Goal: Task Accomplishment & Management: Manage account settings

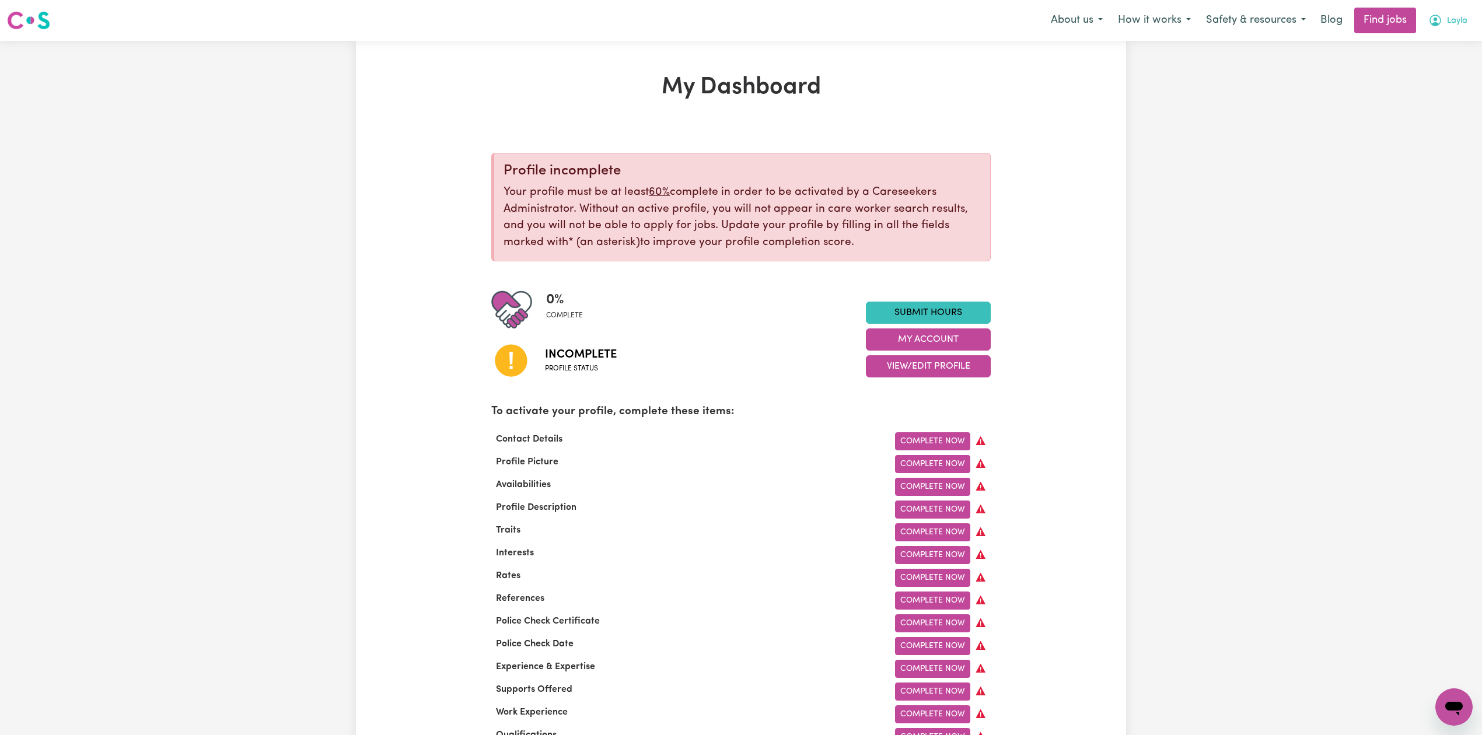
click at [1448, 24] on span "Layla" at bounding box center [1457, 21] width 20 height 13
click at [1438, 64] on link "My Dashboard" at bounding box center [1428, 67] width 92 height 22
click at [1425, 89] on link "Logout" at bounding box center [1428, 89] width 92 height 22
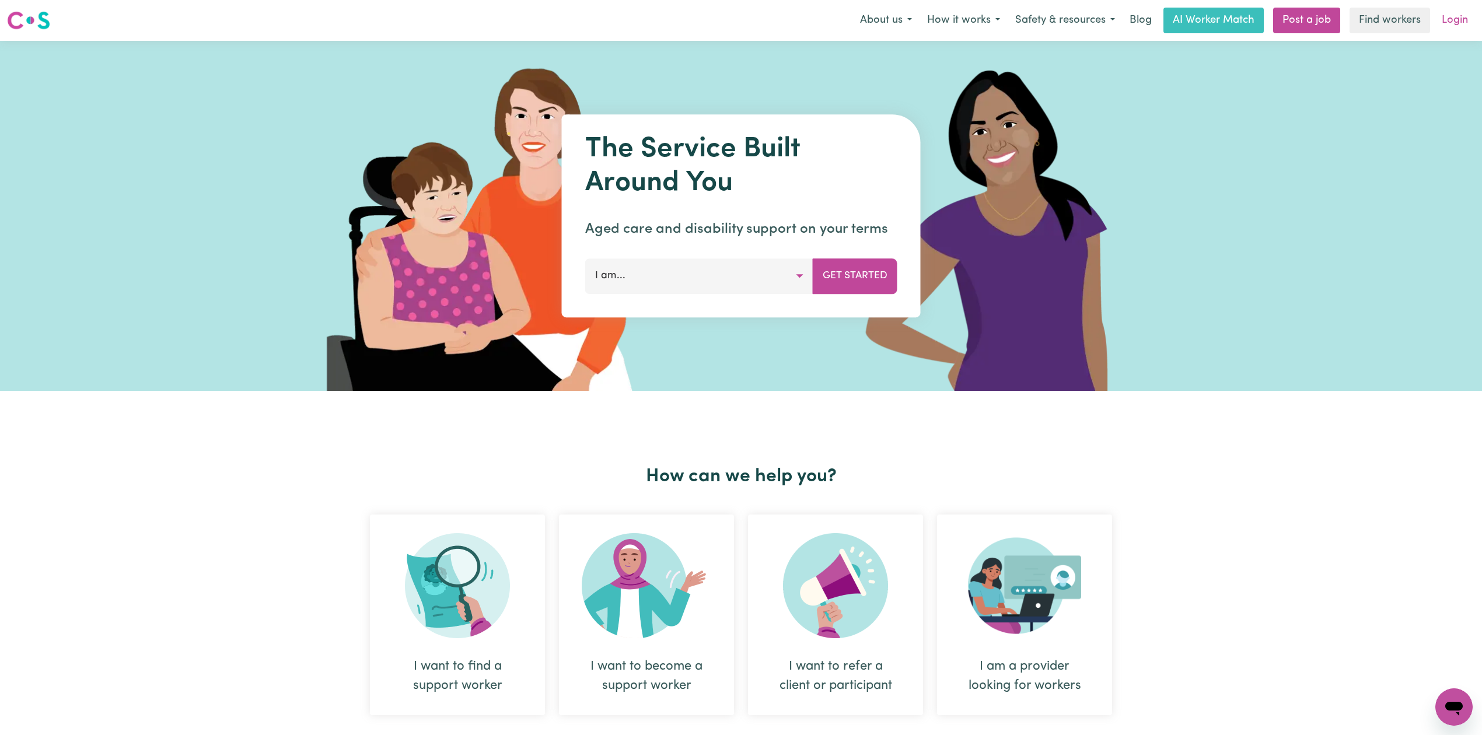
click at [1454, 22] on link "Login" at bounding box center [1455, 21] width 40 height 26
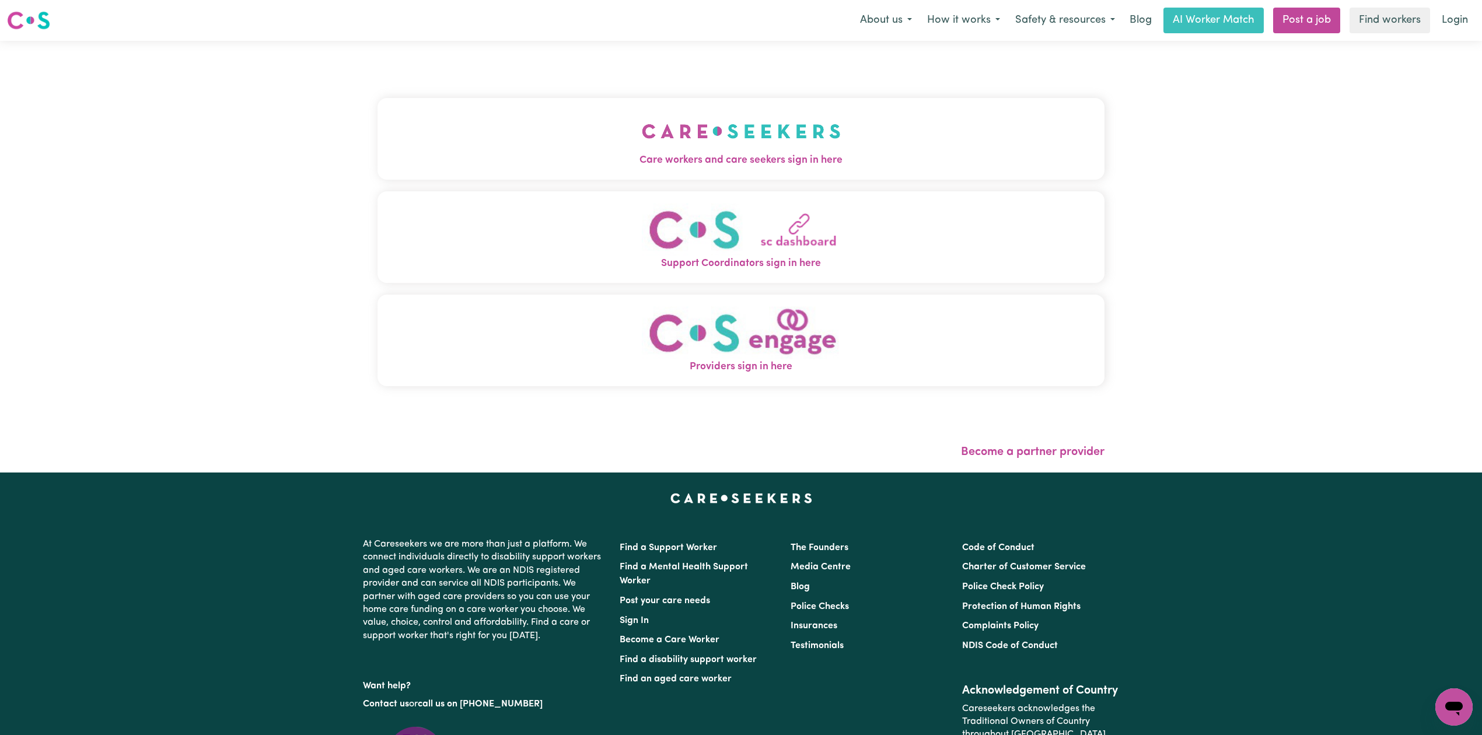
drag, startPoint x: 421, startPoint y: 145, endPoint x: 352, endPoint y: 149, distance: 68.4
click at [421, 145] on button "Care workers and care seekers sign in here" at bounding box center [740, 139] width 727 height 82
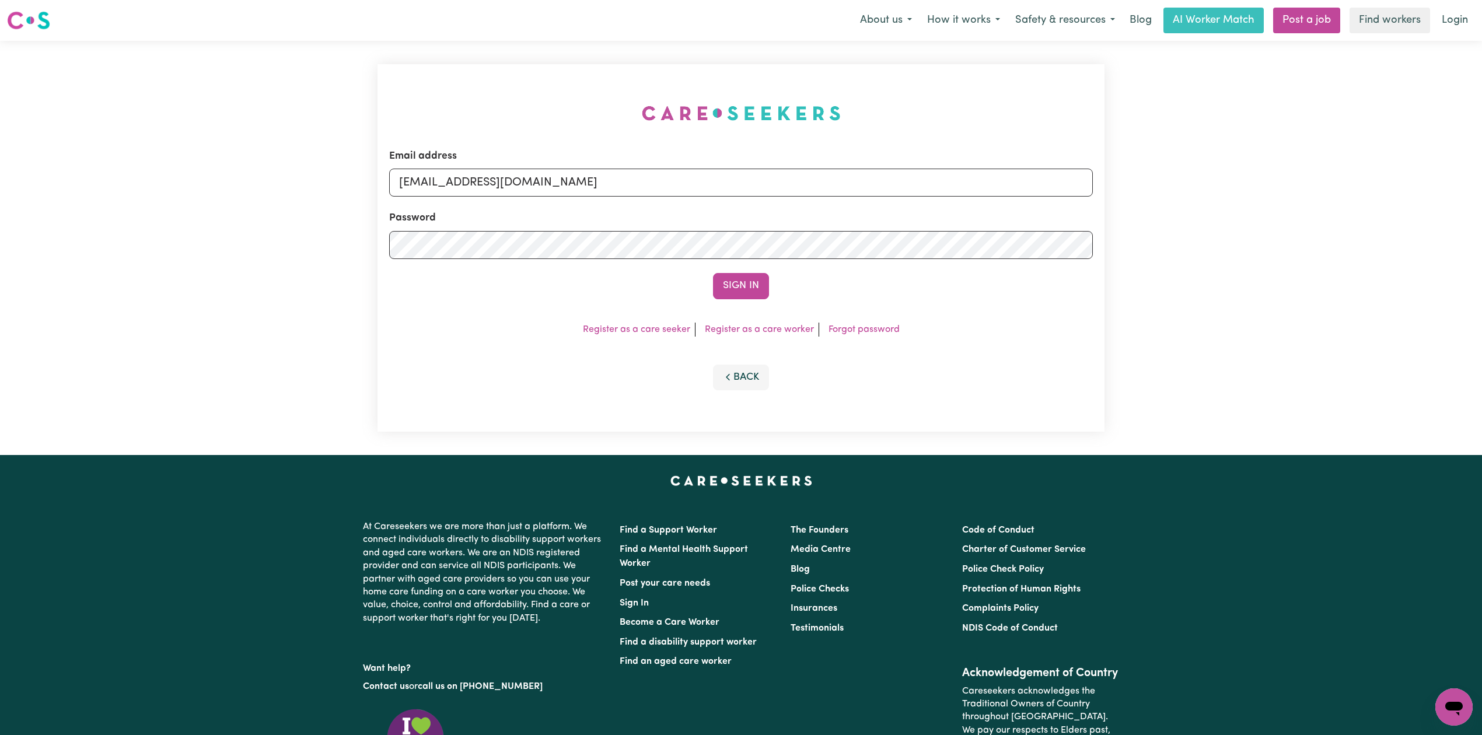
click at [526, 197] on form "Email address [EMAIL_ADDRESS][DOMAIN_NAME] Password Sign In" at bounding box center [741, 224] width 704 height 151
click at [527, 187] on input "[EMAIL_ADDRESS][DOMAIN_NAME]" at bounding box center [741, 183] width 704 height 28
drag, startPoint x: 457, startPoint y: 179, endPoint x: 771, endPoint y: 179, distance: 313.9
click at [771, 179] on input "Superuser~[EMAIL_ADDRESS][DOMAIN_NAME]" at bounding box center [741, 183] width 704 height 28
type input "Superuser~[EMAIL_ADDRESS][DOMAIN_NAME]"
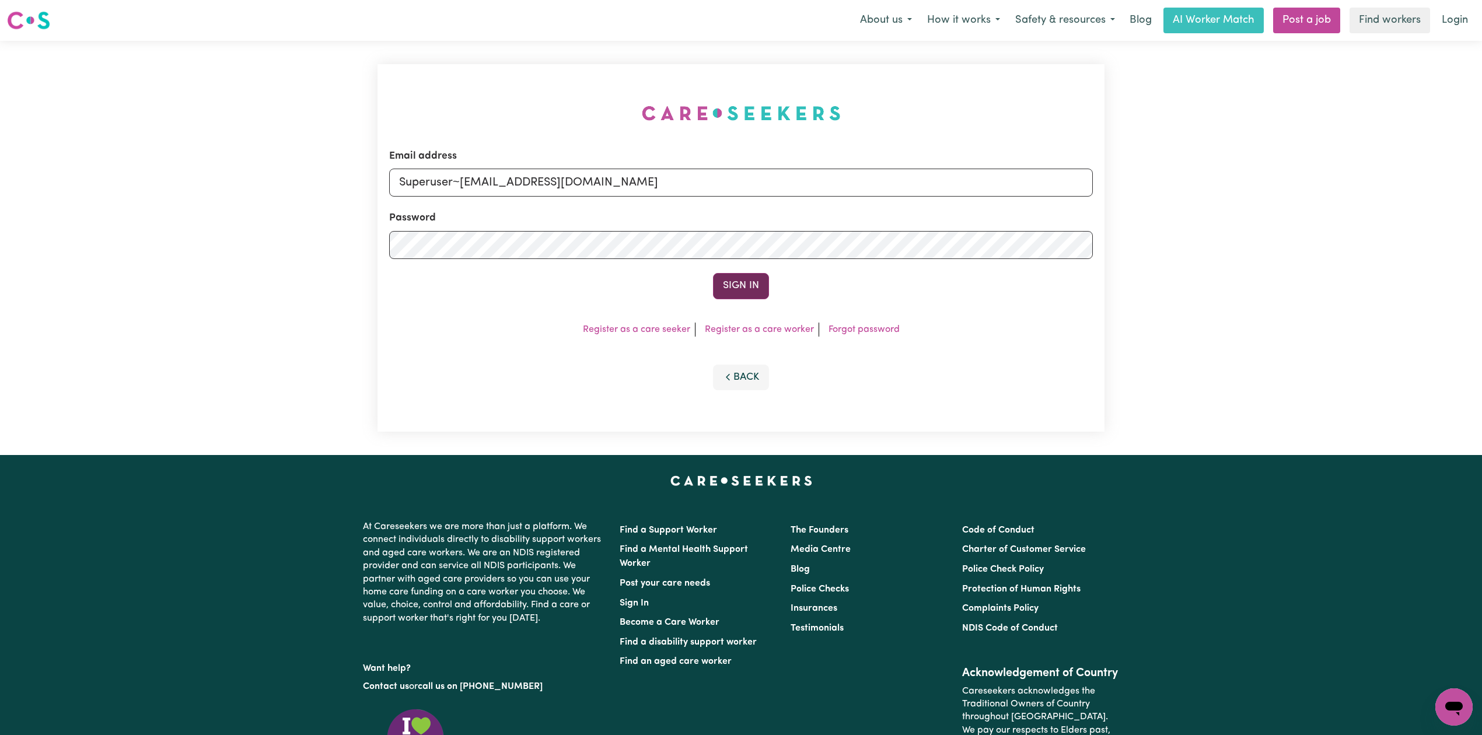
click at [741, 288] on button "Sign In" at bounding box center [741, 286] width 56 height 26
